Goal: Navigation & Orientation: Understand site structure

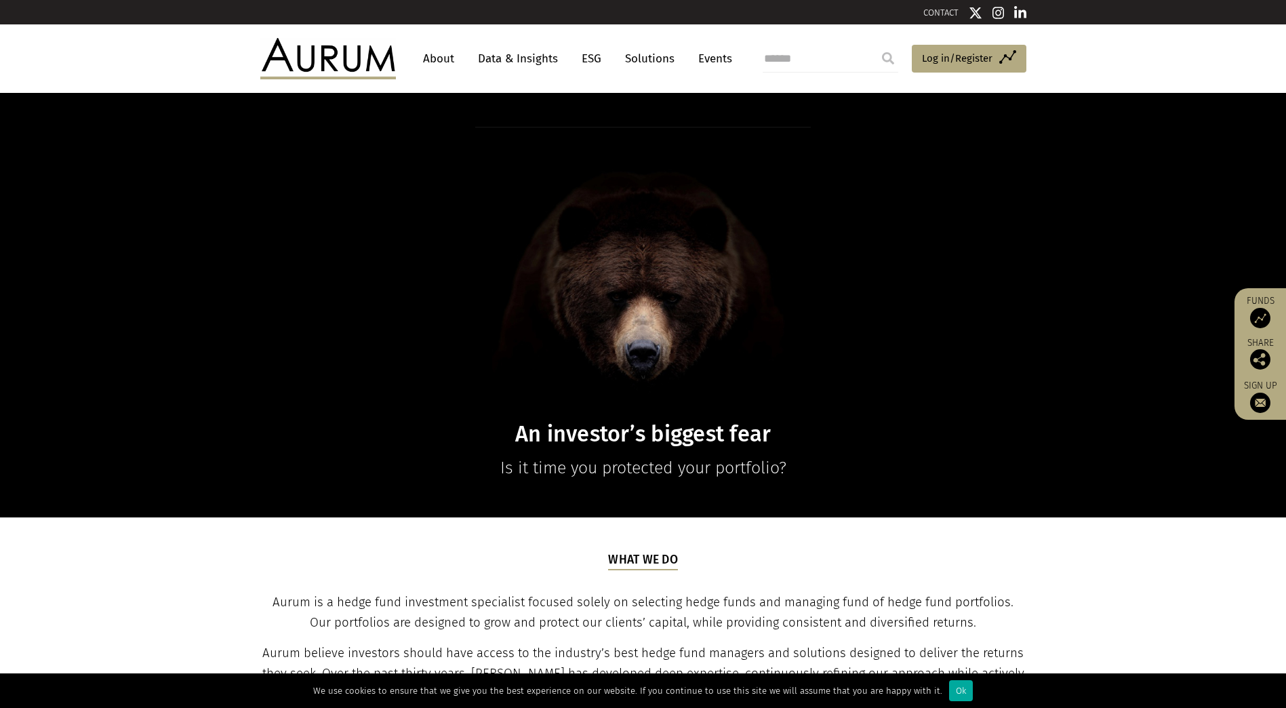
click at [437, 60] on link "About" at bounding box center [438, 58] width 45 height 25
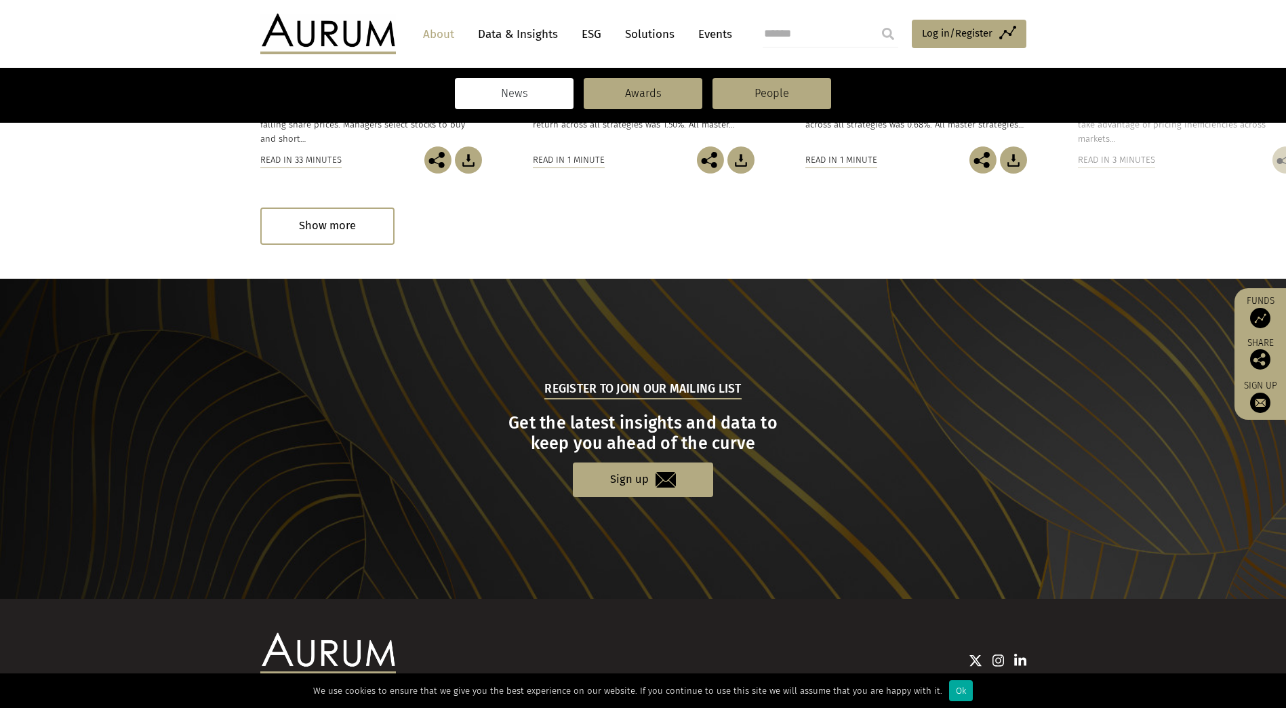
scroll to position [1324, 0]
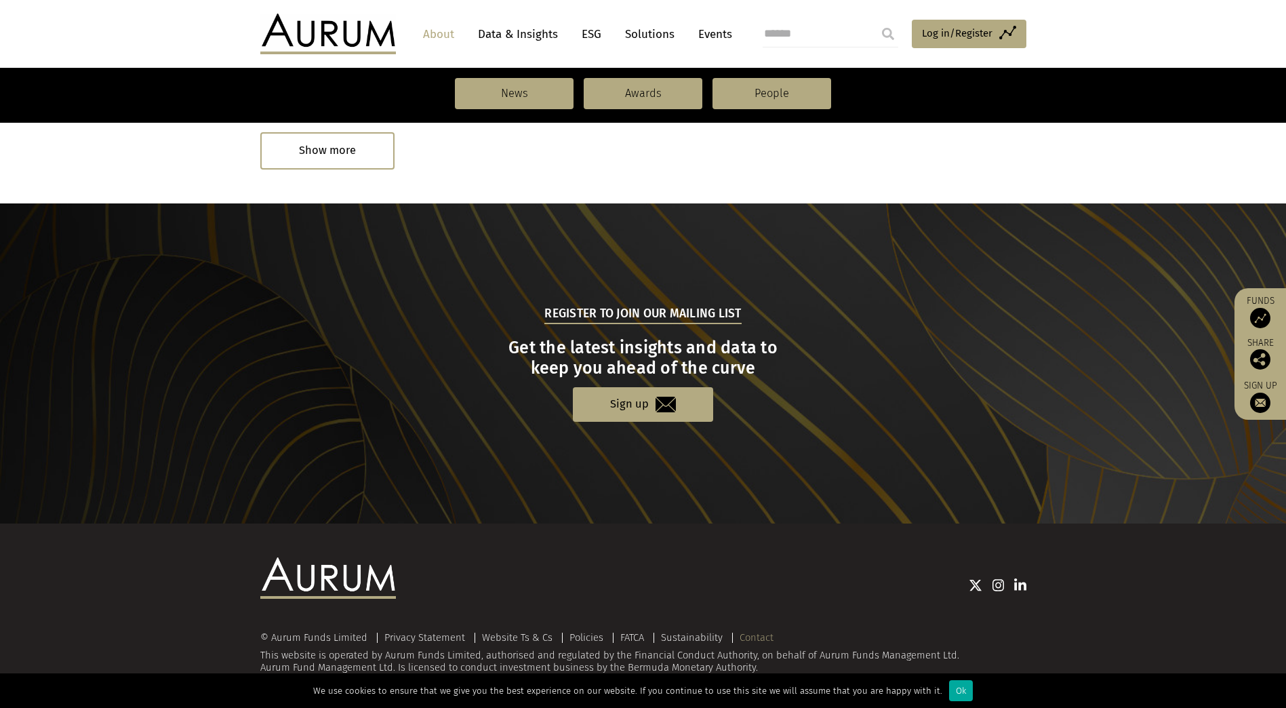
click at [761, 637] on link "Contact" at bounding box center [757, 637] width 34 height 12
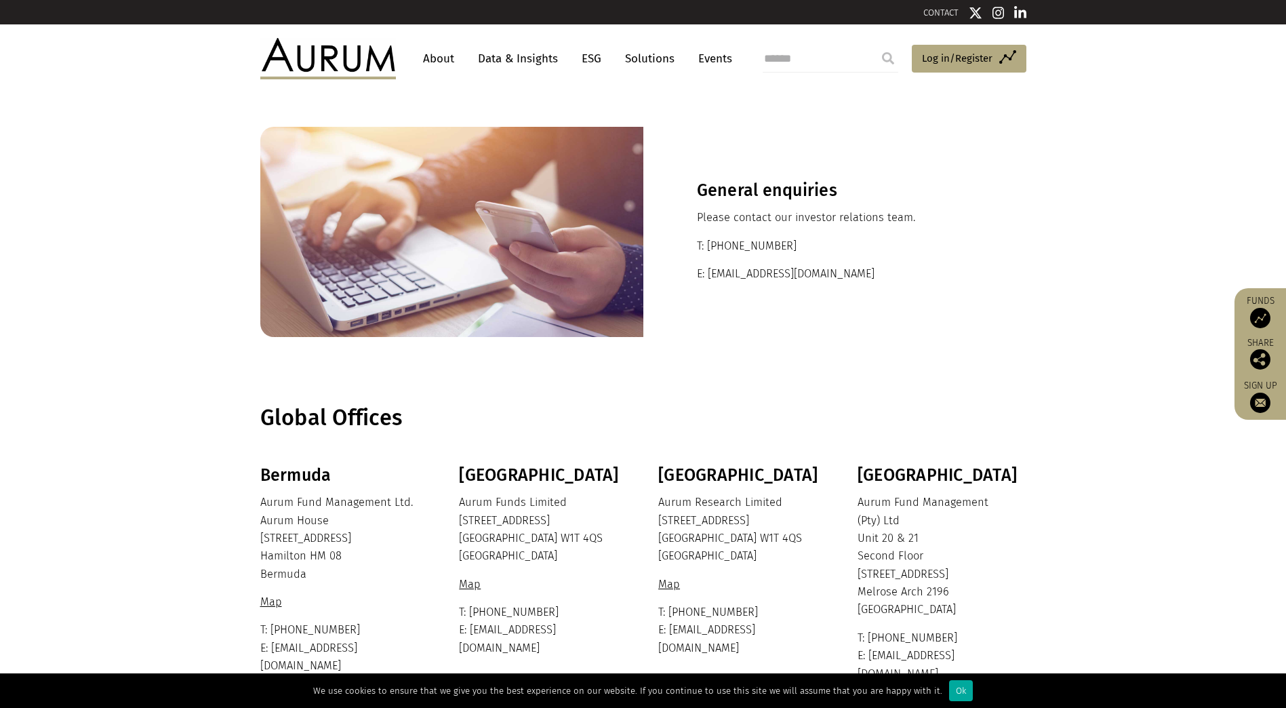
click at [515, 65] on link "Data & Insights" at bounding box center [518, 58] width 94 height 25
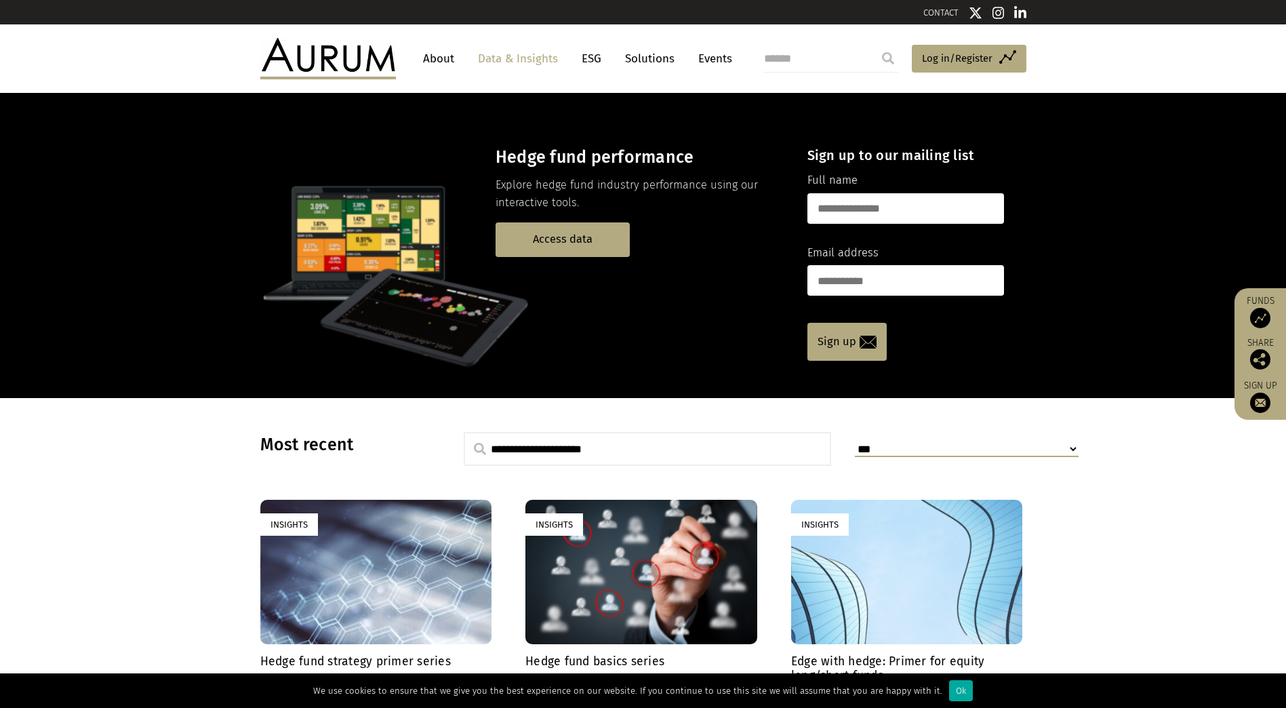
click at [581, 60] on link "ESG" at bounding box center [591, 58] width 33 height 25
